Goal: Transaction & Acquisition: Subscribe to service/newsletter

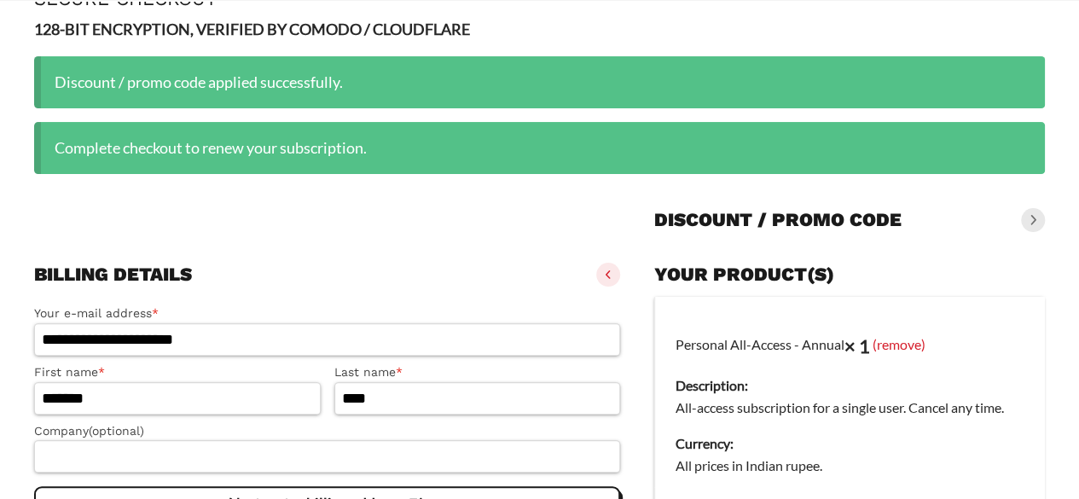
scroll to position [171, 0]
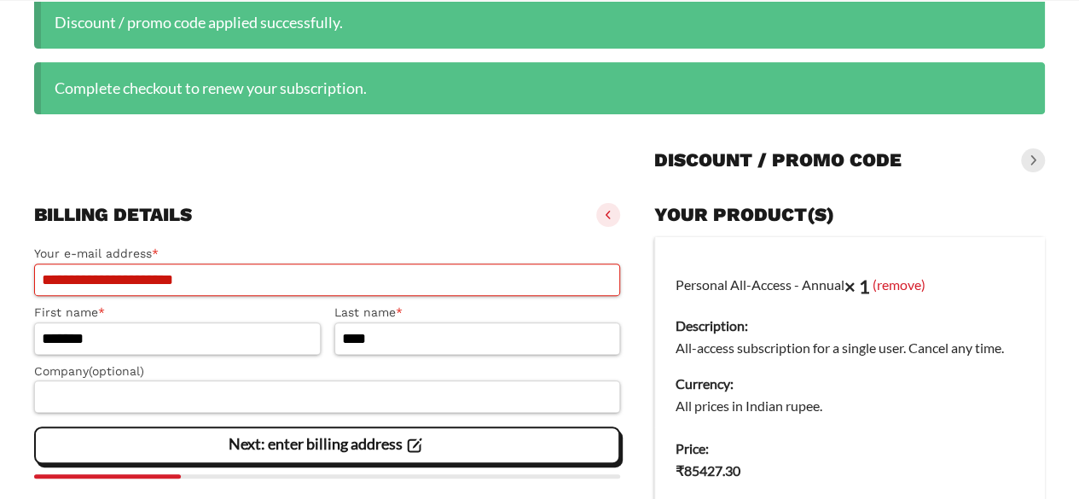
click at [230, 281] on input "**********" at bounding box center [327, 279] width 586 height 32
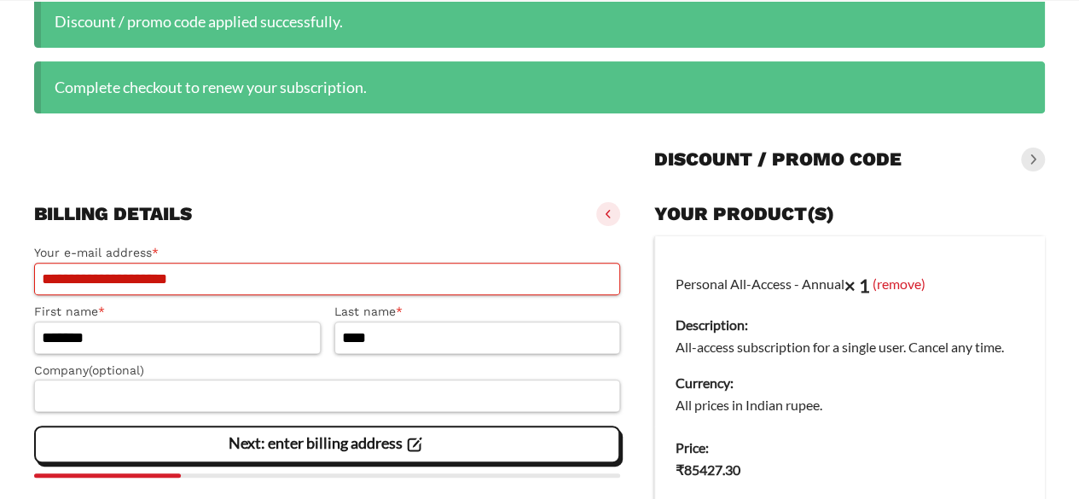
type input "**********"
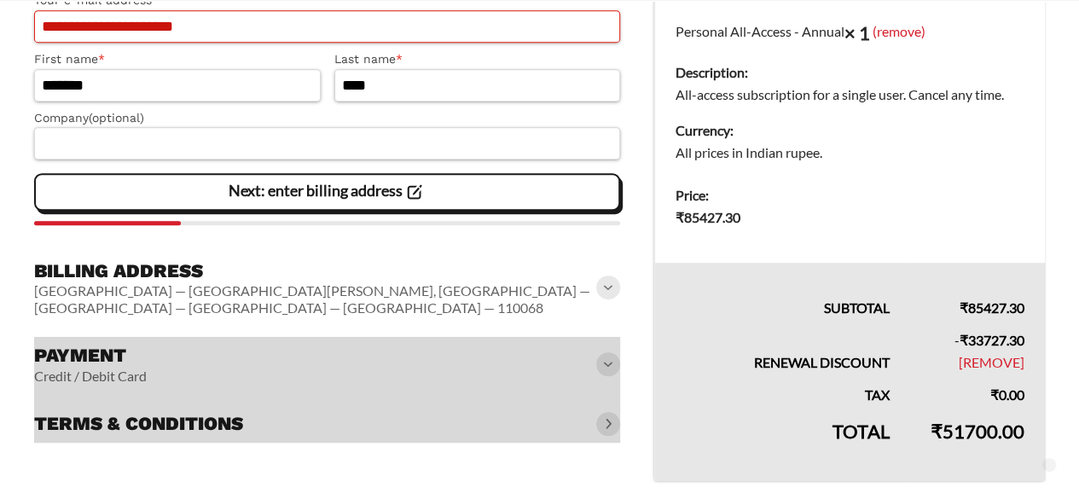
scroll to position [427, 0]
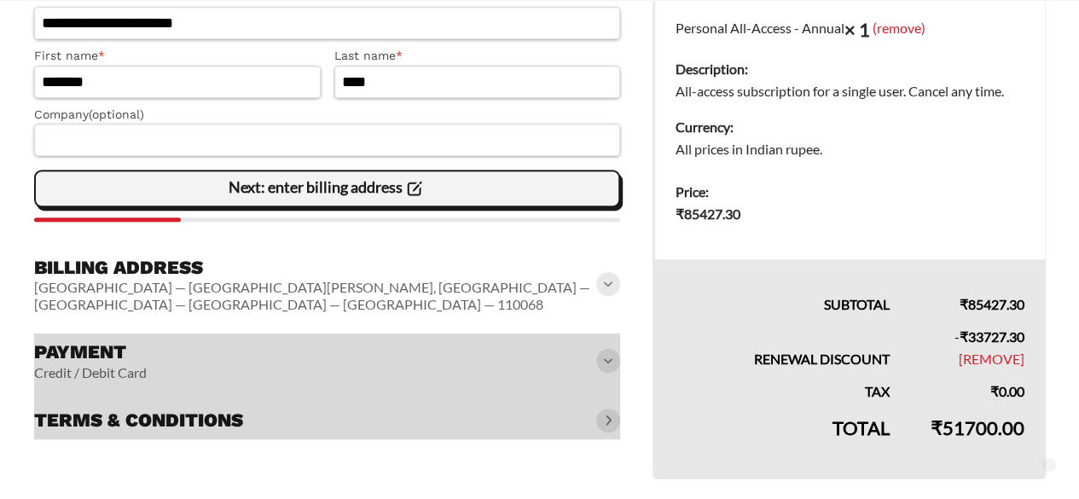
click at [0, 0] on slot "Next: enter billing address" at bounding box center [0, 0] width 0 height 0
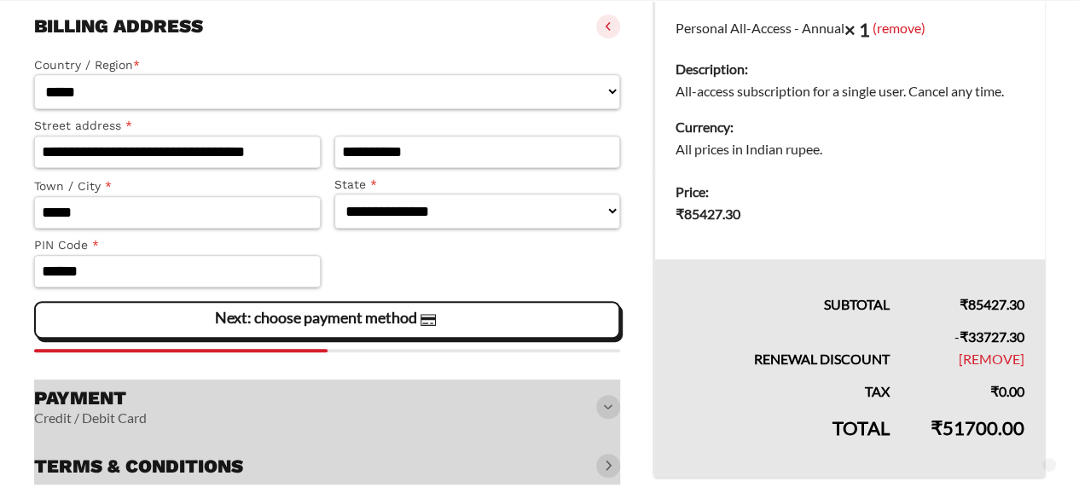
click at [317, 298] on div "**********" at bounding box center [327, 201] width 586 height 304
click at [0, 0] on slot "Next: choose payment method" at bounding box center [0, 0] width 0 height 0
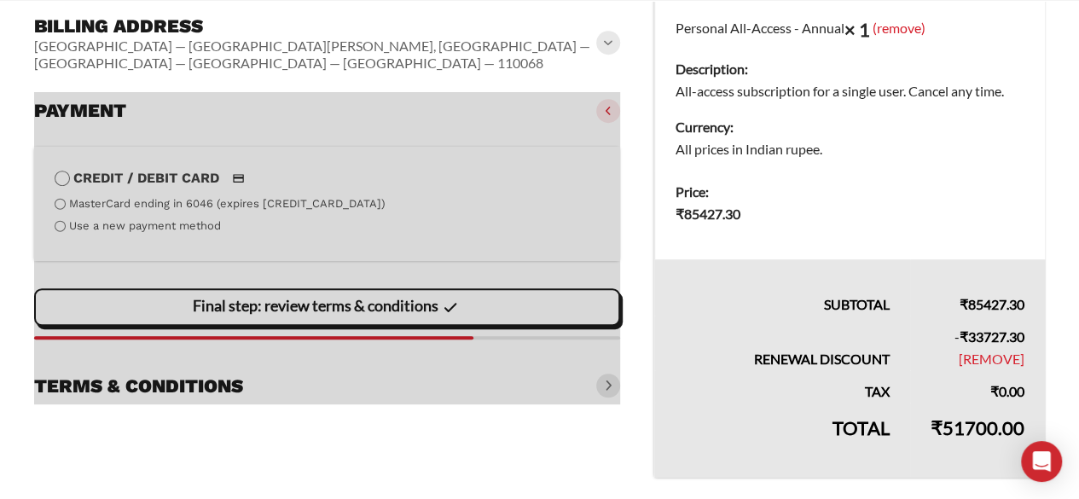
click at [184, 207] on div at bounding box center [327, 248] width 586 height 312
click at [132, 208] on div at bounding box center [327, 248] width 586 height 312
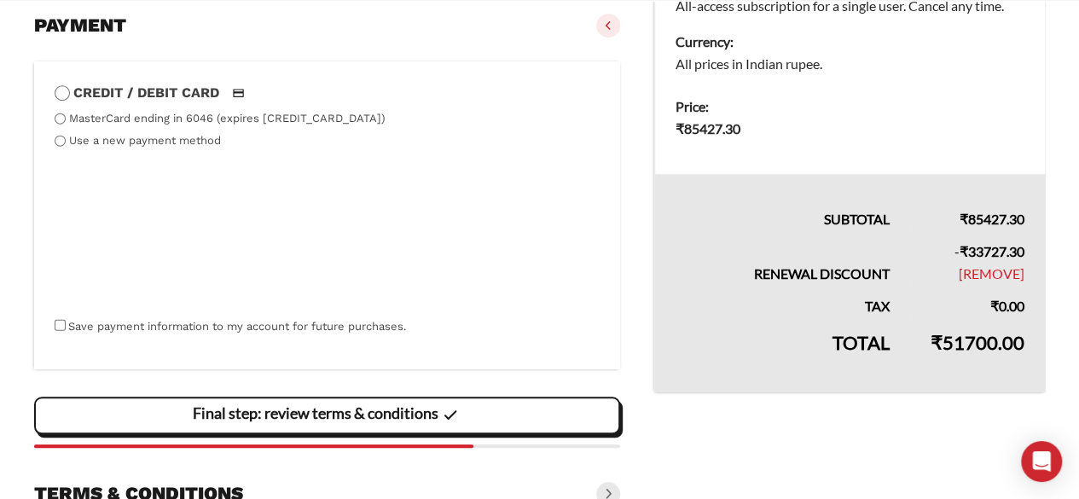
click at [0, 0] on slot "Final step: review terms & conditions" at bounding box center [0, 0] width 0 height 0
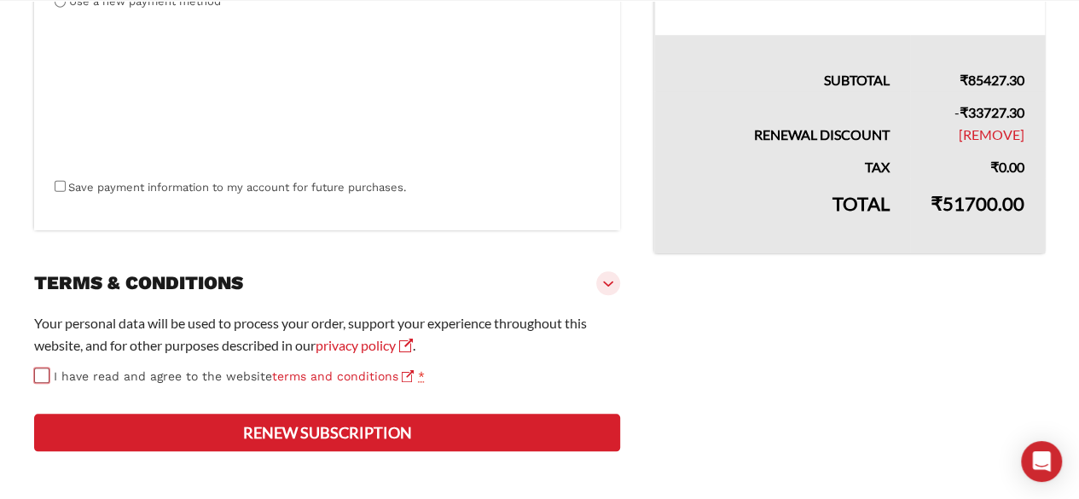
scroll to position [695, 0]
click at [399, 436] on button "Renew subscription" at bounding box center [327, 433] width 586 height 38
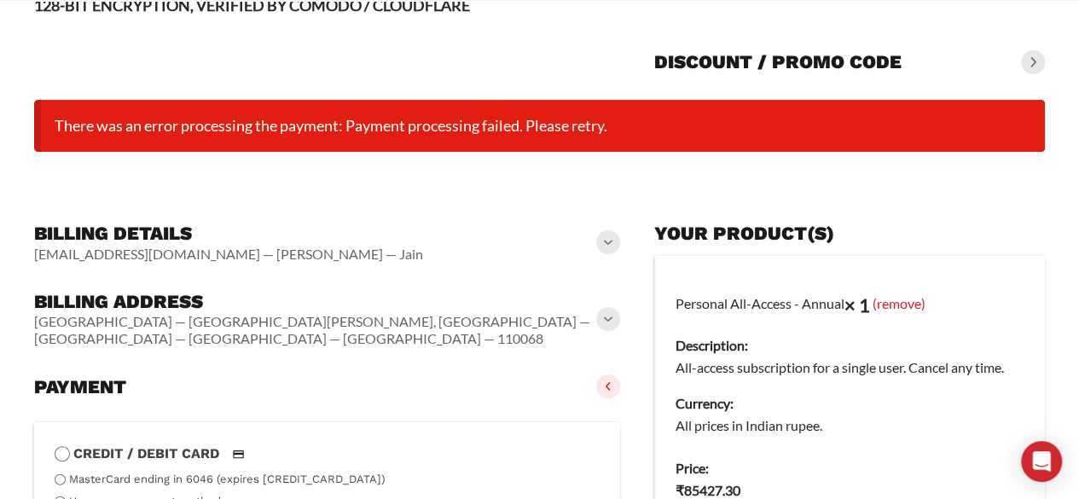
scroll to position [134, 0]
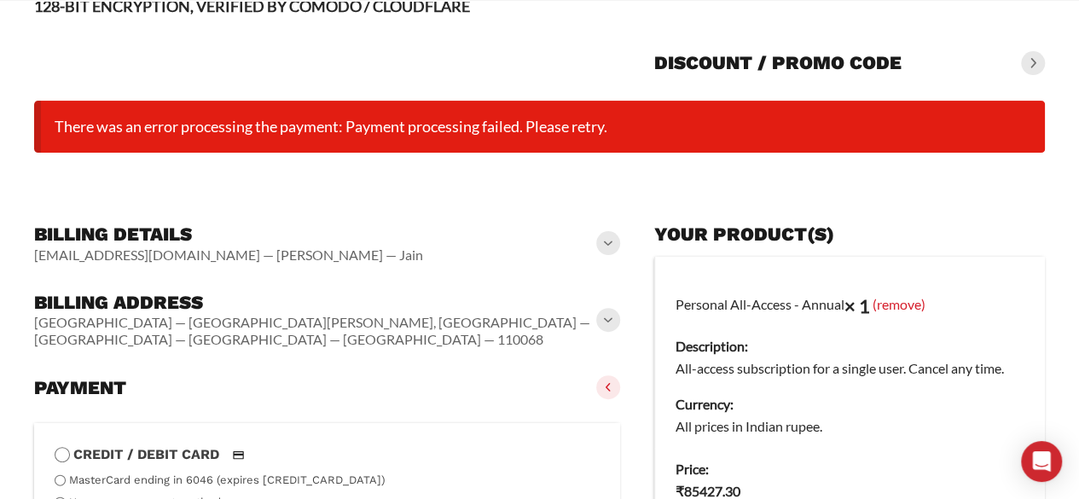
click at [836, 59] on h3 "Discount / promo code" at bounding box center [777, 63] width 247 height 24
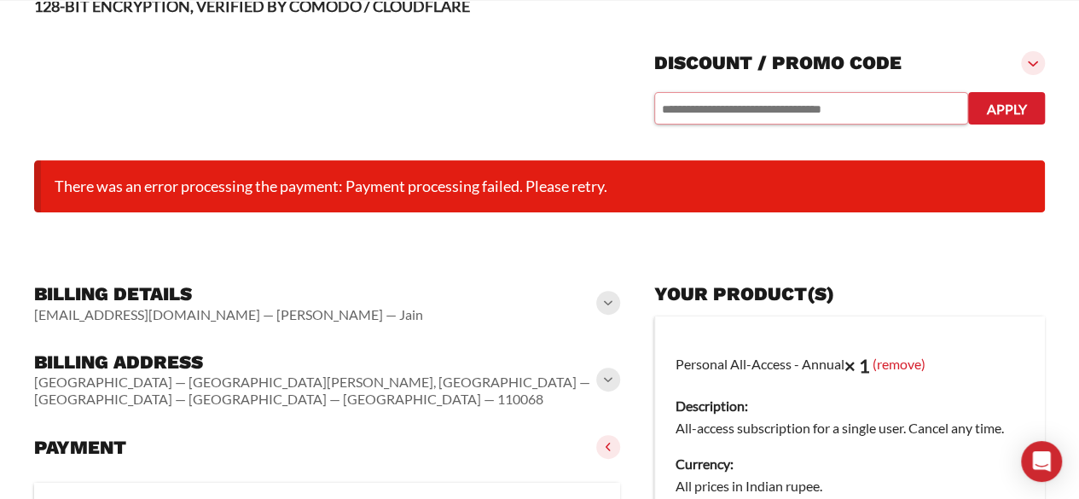
click at [717, 109] on input "text" at bounding box center [811, 108] width 314 height 32
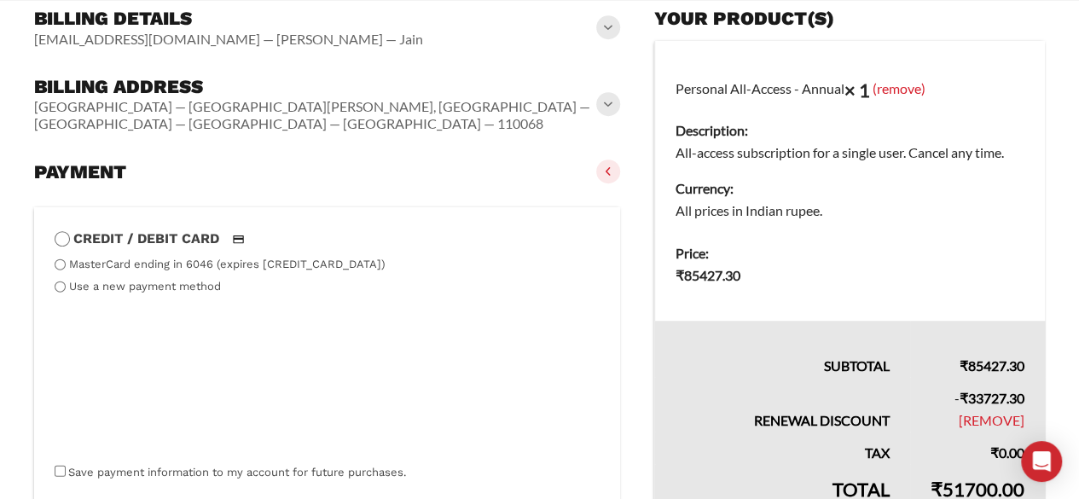
scroll to position [475, 0]
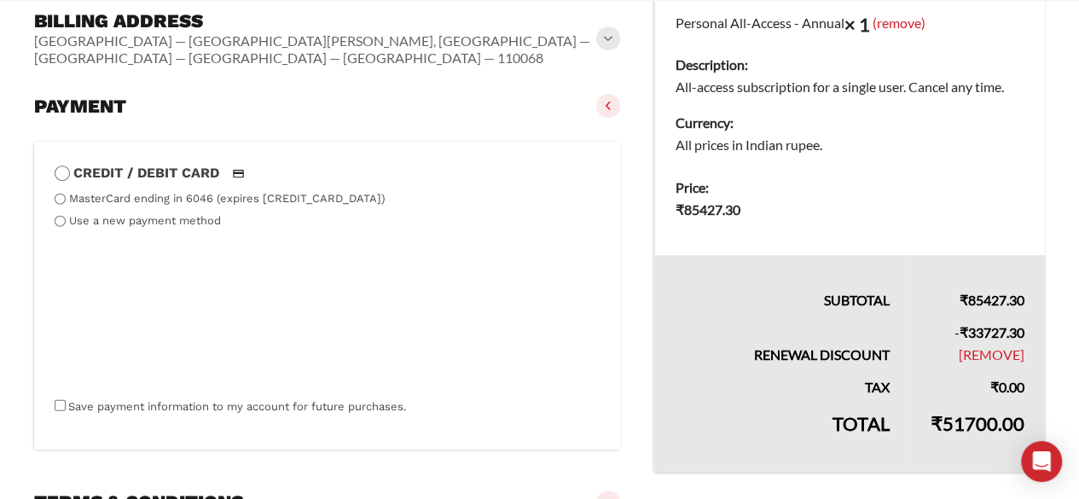
click at [171, 162] on label "Credit / Debit Card" at bounding box center [327, 173] width 545 height 22
click at [140, 192] on label "MasterCard ending in 6046 (expires [CREDIT_CARD_DATA])" at bounding box center [227, 198] width 316 height 13
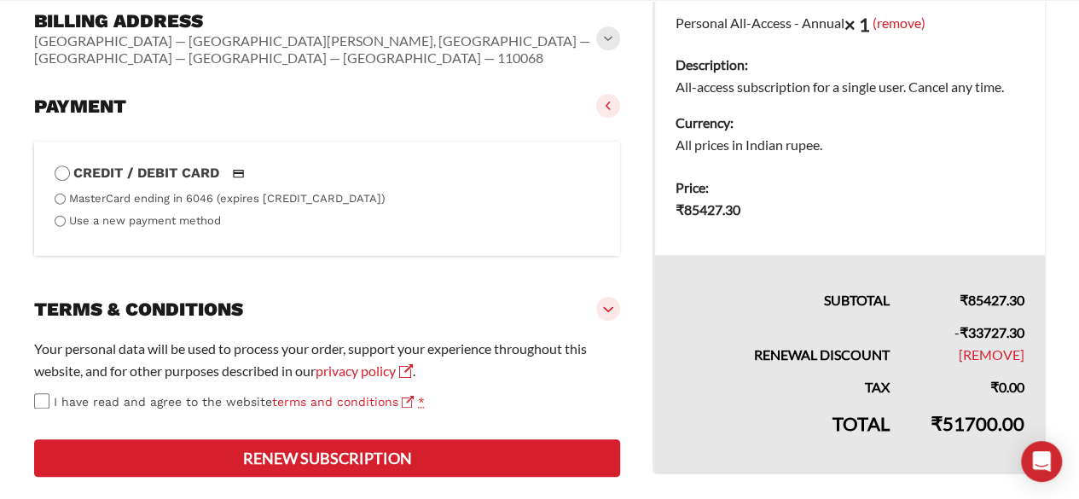
click at [96, 194] on ul "MasterCard ending in 6046 (expires [CREDIT_CARD_DATA]) Use a new payment method" at bounding box center [327, 210] width 545 height 38
click at [136, 162] on label "Credit / Debit Card" at bounding box center [327, 173] width 545 height 22
click at [94, 192] on label "MasterCard ending in 6046 (expires [CREDIT_CARD_DATA])" at bounding box center [227, 198] width 316 height 13
click at [107, 96] on h3 "Payment" at bounding box center [80, 107] width 92 height 24
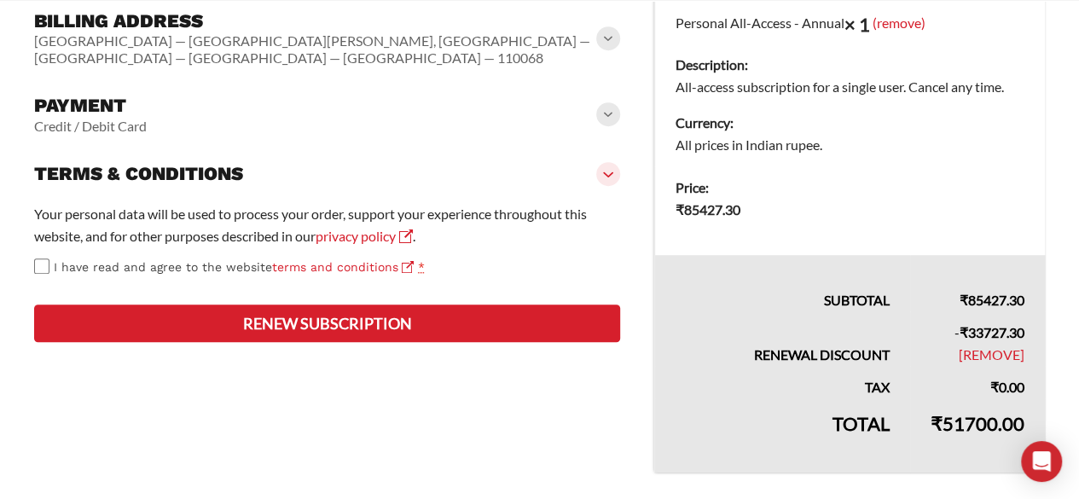
click at [607, 162] on span at bounding box center [608, 174] width 24 height 24
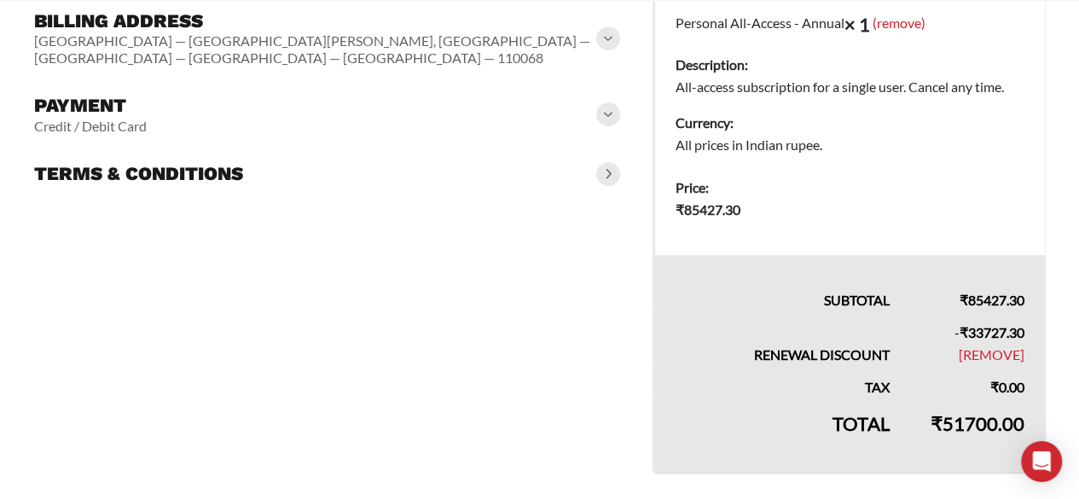
click at [185, 162] on h3 "Terms & conditions" at bounding box center [138, 174] width 209 height 24
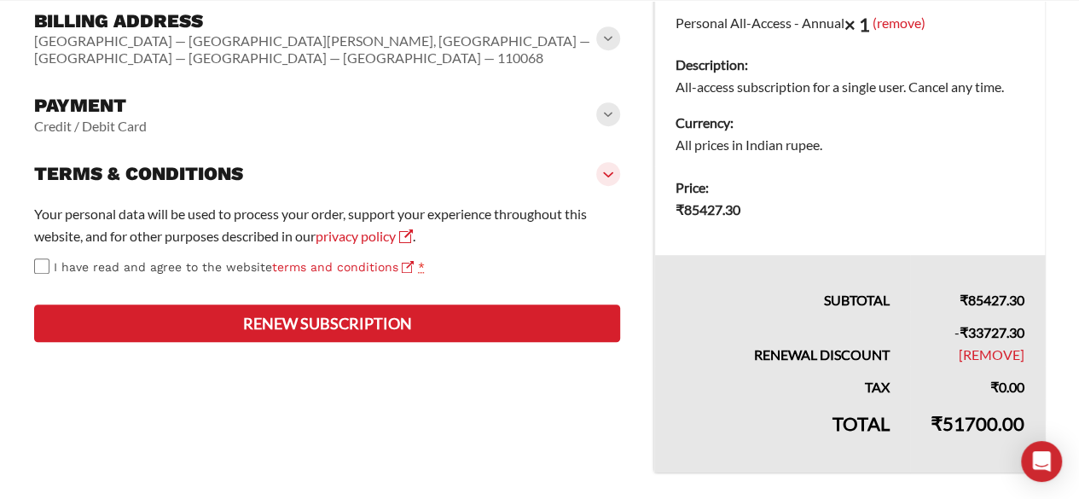
click at [159, 87] on div "Payment Credit / Debit Card" at bounding box center [327, 114] width 586 height 55
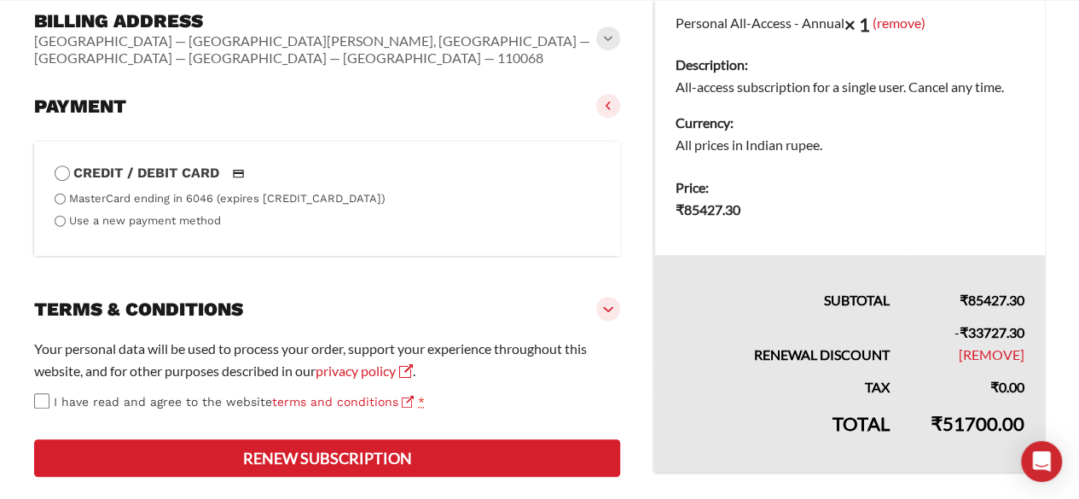
click at [78, 95] on h3 "Payment" at bounding box center [80, 107] width 92 height 24
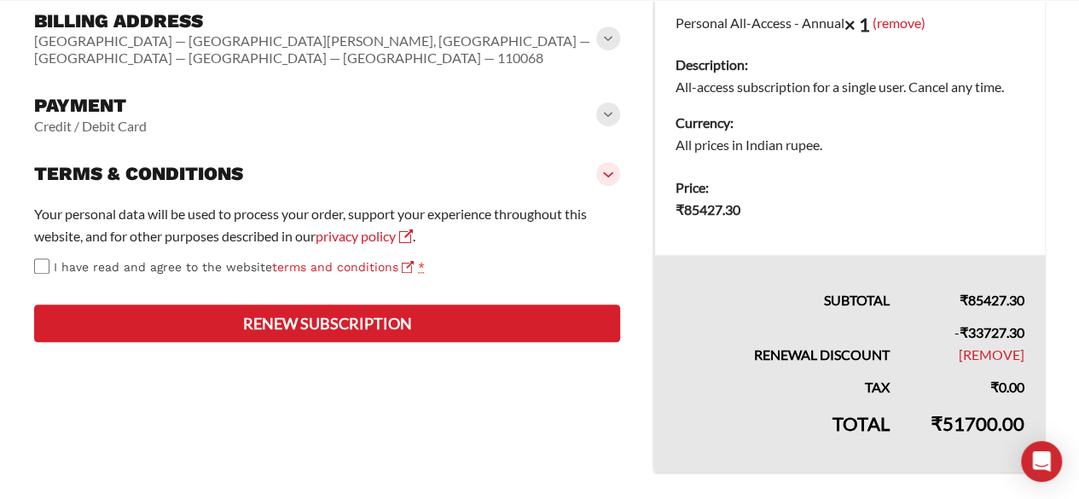
click at [89, 94] on h3 "Payment" at bounding box center [90, 106] width 113 height 24
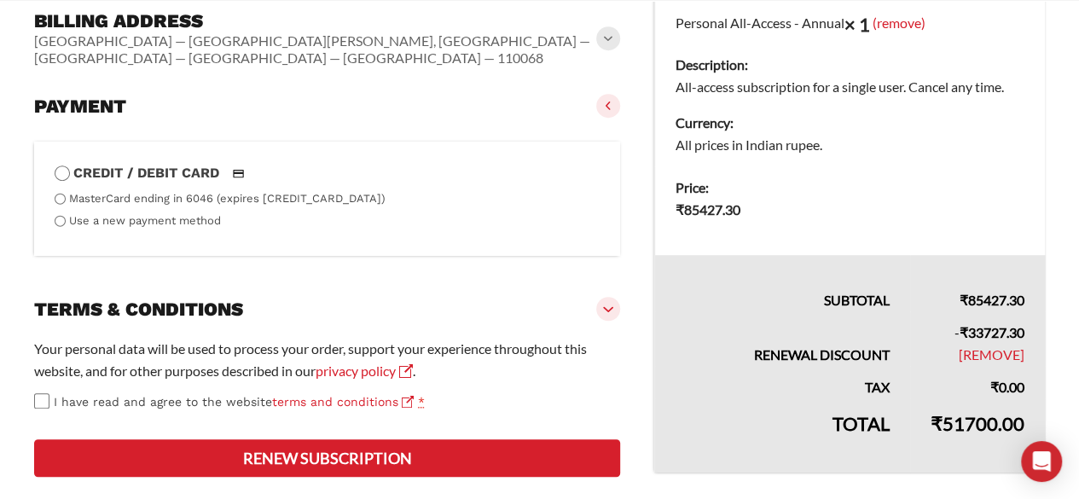
click at [90, 214] on label "Use a new payment method" at bounding box center [145, 220] width 152 height 13
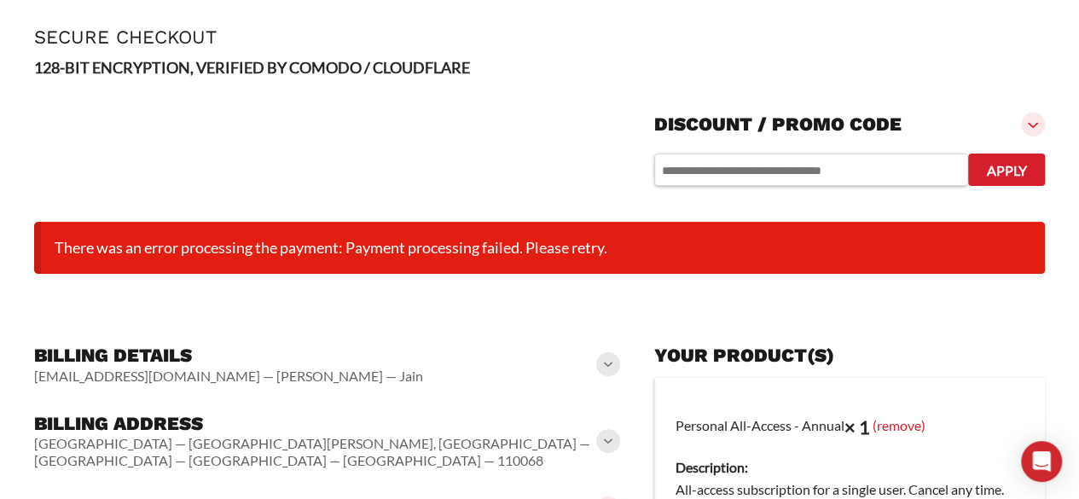
scroll to position [0, 0]
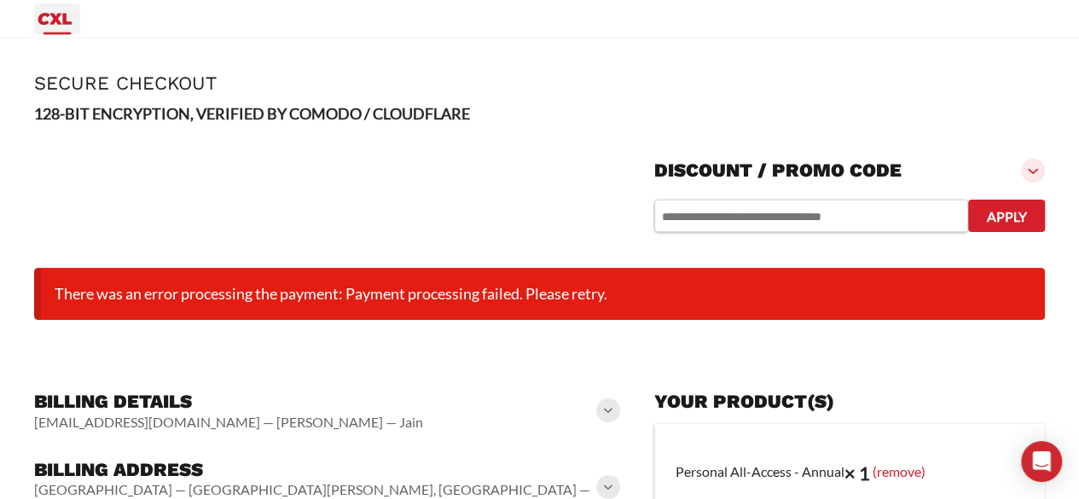
click at [56, 10] on icon "Primary Menu" at bounding box center [54, 19] width 41 height 20
click at [72, 23] on icon "Primary Menu" at bounding box center [54, 19] width 41 height 20
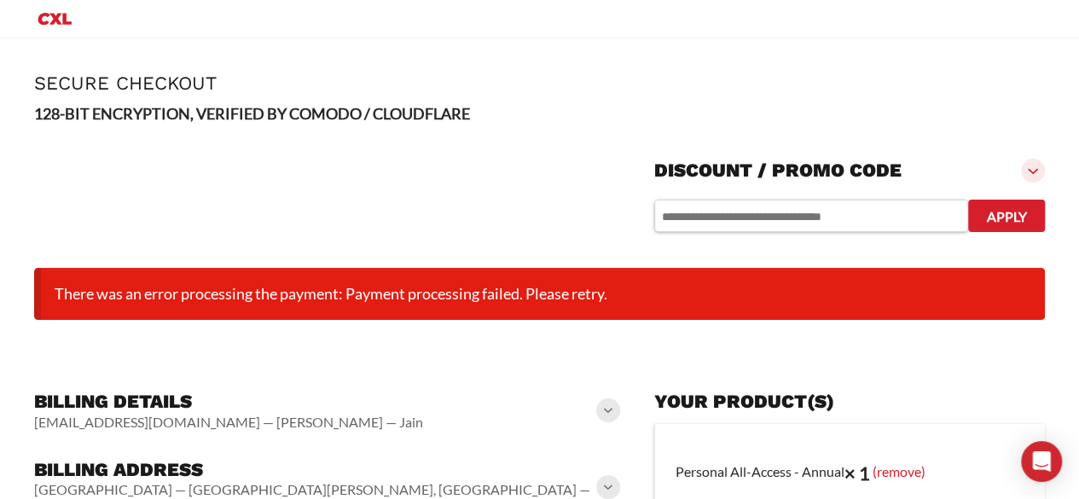
click at [72, 23] on icon "Primary Menu" at bounding box center [54, 19] width 41 height 20
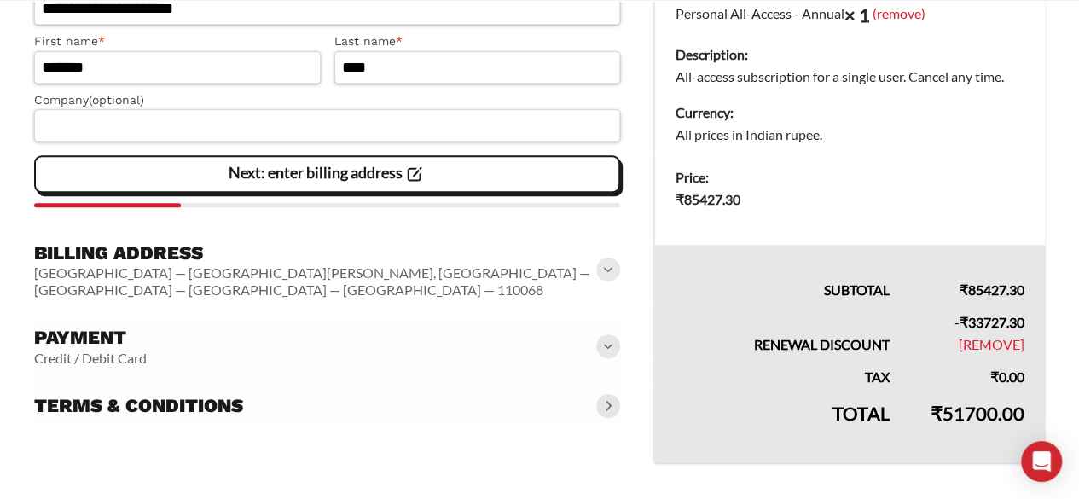
scroll to position [450, 0]
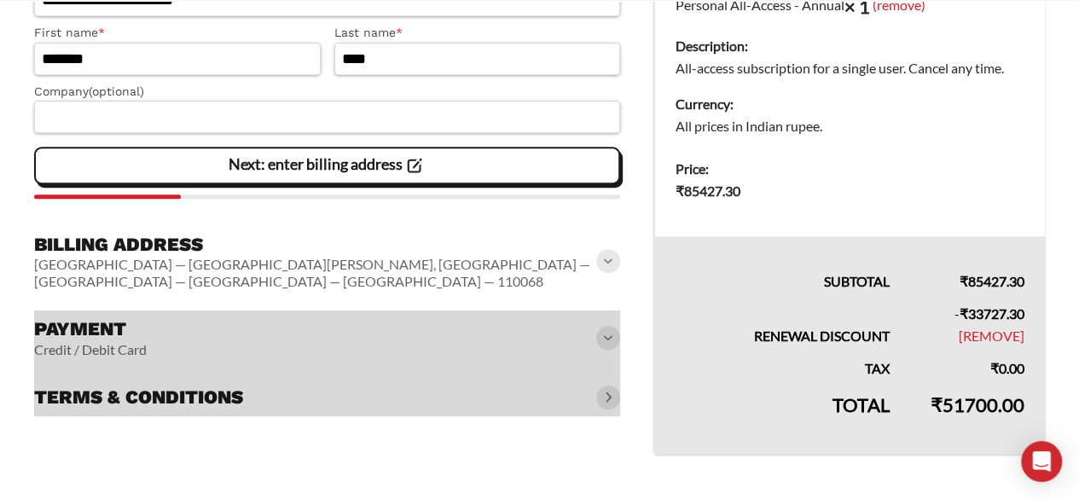
click at [0, 0] on slot "Next: enter billing address" at bounding box center [0, 0] width 0 height 0
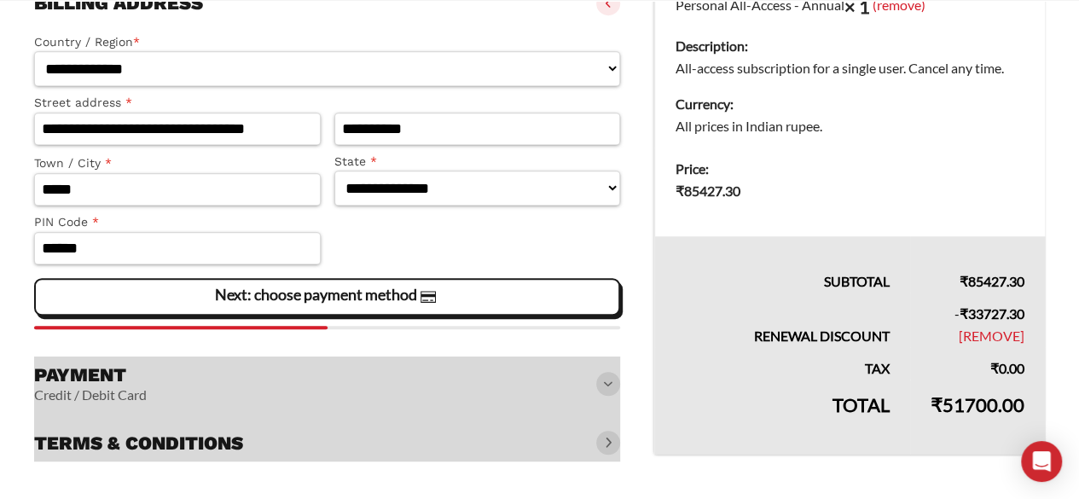
click at [0, 0] on slot "Next: choose payment method" at bounding box center [0, 0] width 0 height 0
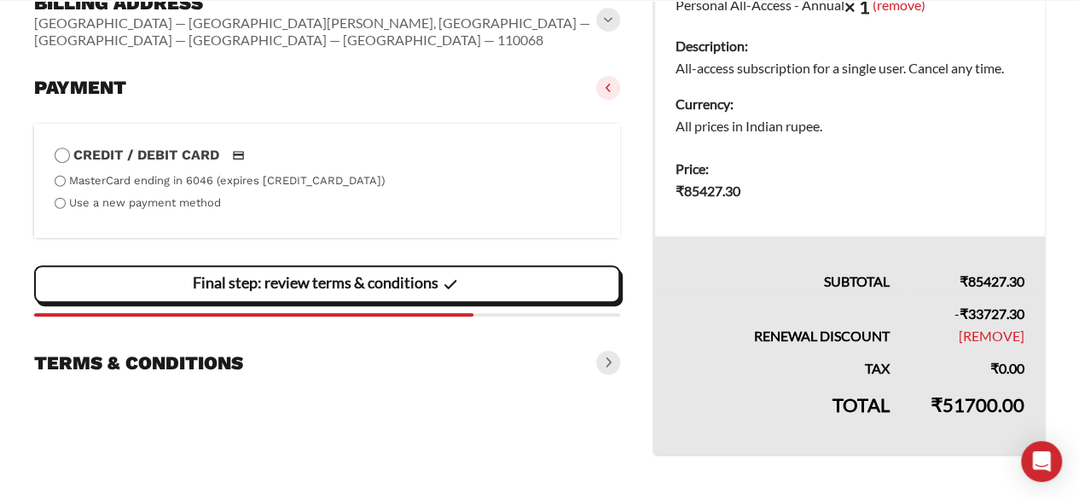
click at [191, 196] on label "Use a new payment method" at bounding box center [145, 202] width 152 height 13
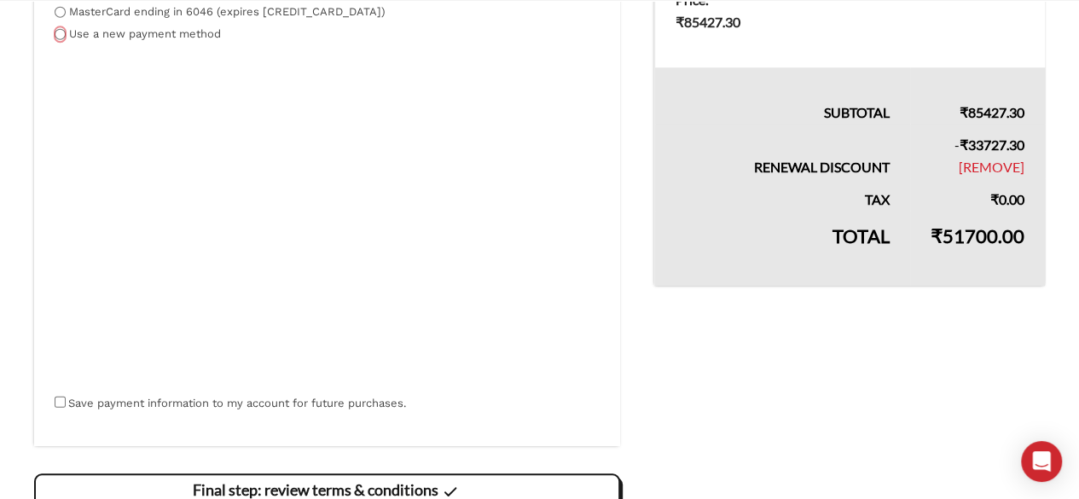
scroll to position [706, 0]
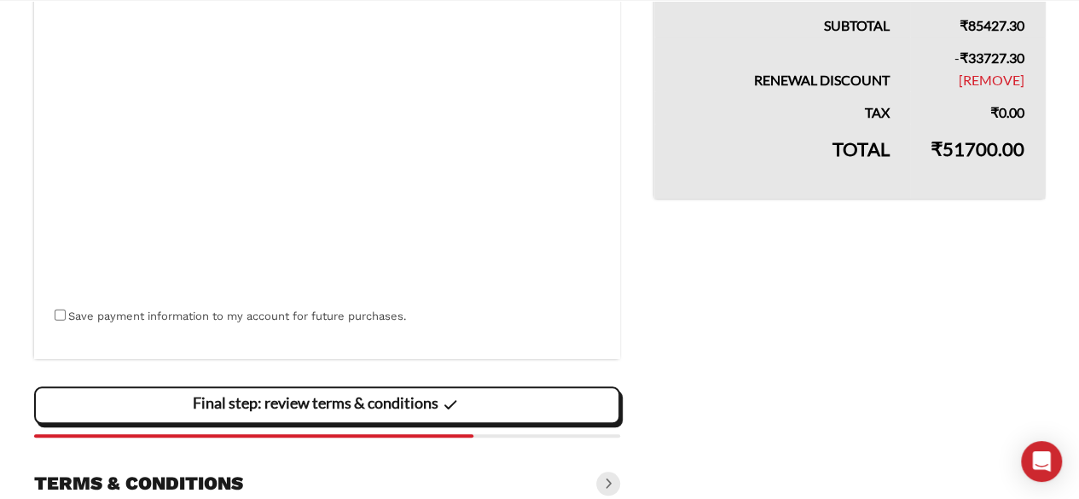
click at [0, 0] on slot "Final step: review terms & conditions" at bounding box center [0, 0] width 0 height 0
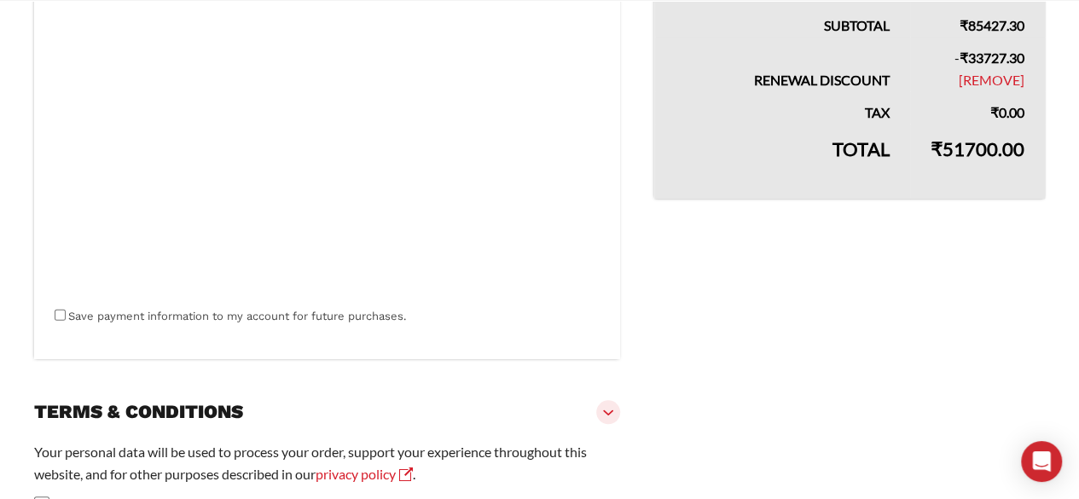
scroll to position [817, 0]
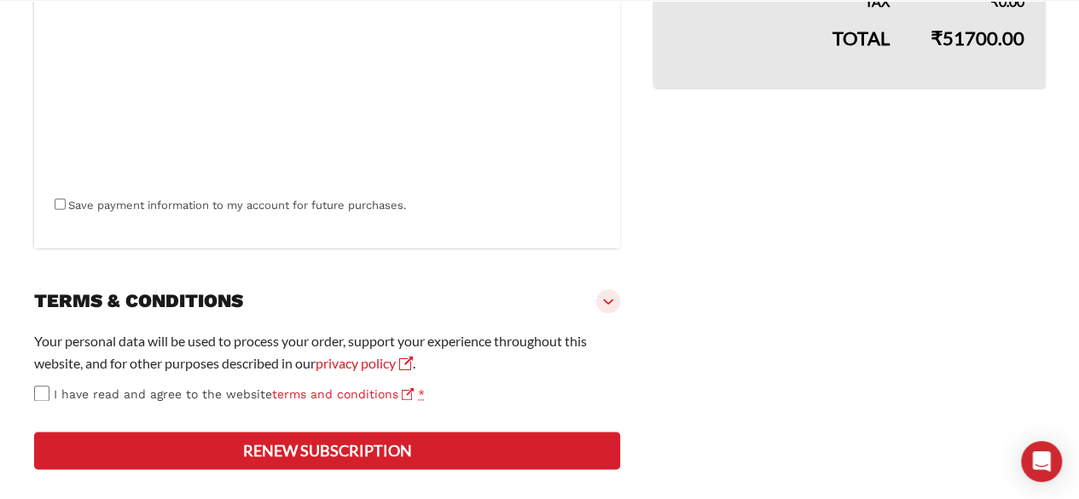
click at [176, 387] on span "I have read and agree to the website terms and conditions" at bounding box center [234, 394] width 360 height 14
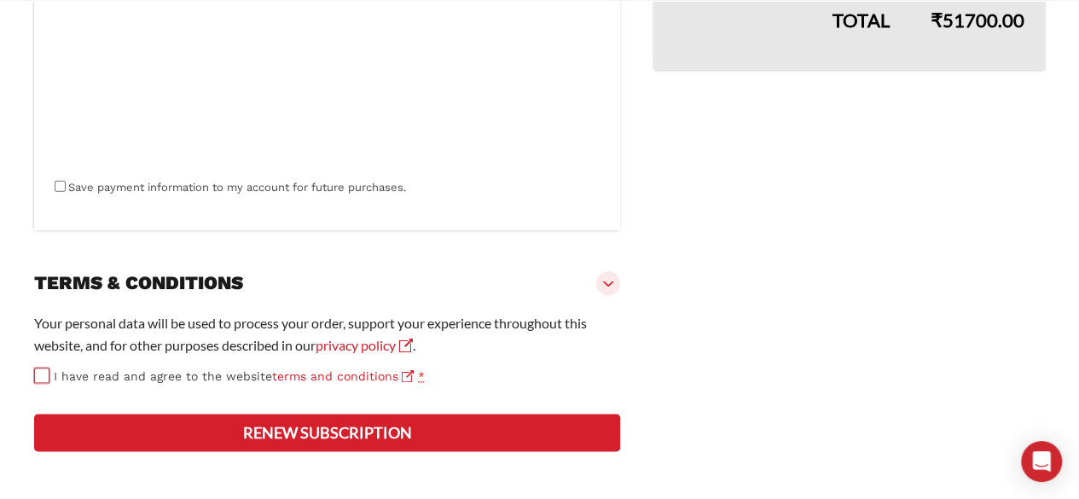
scroll to position [878, 0]
click at [430, 422] on button "Renew subscription" at bounding box center [327, 433] width 586 height 38
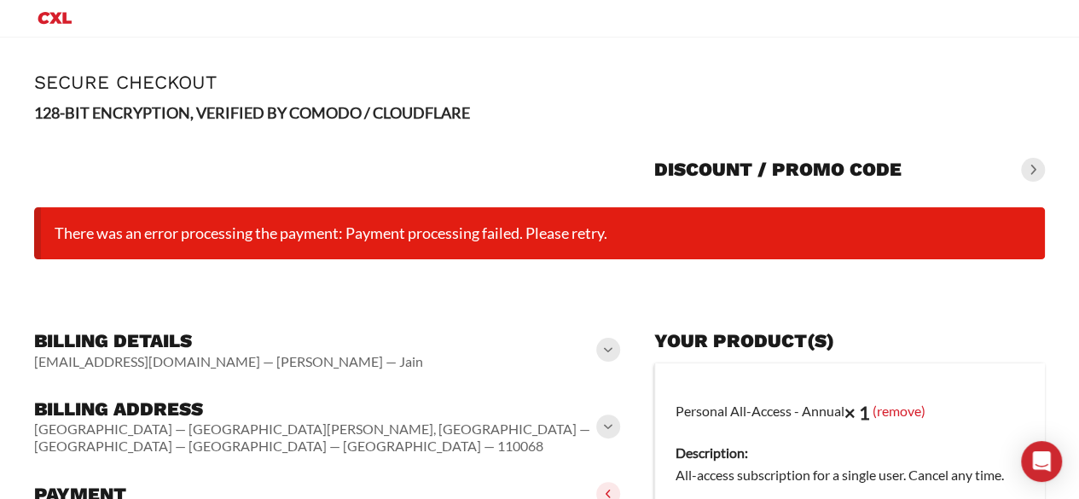
scroll to position [0, 0]
